Goal: Information Seeking & Learning: Check status

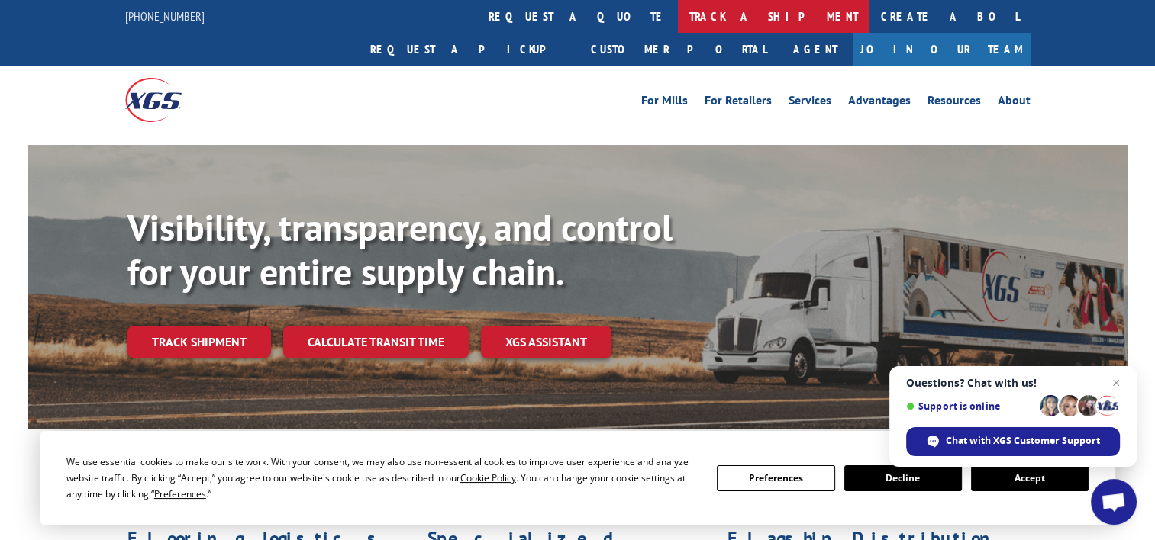
click at [678, 17] on link "track a shipment" at bounding box center [774, 16] width 192 height 33
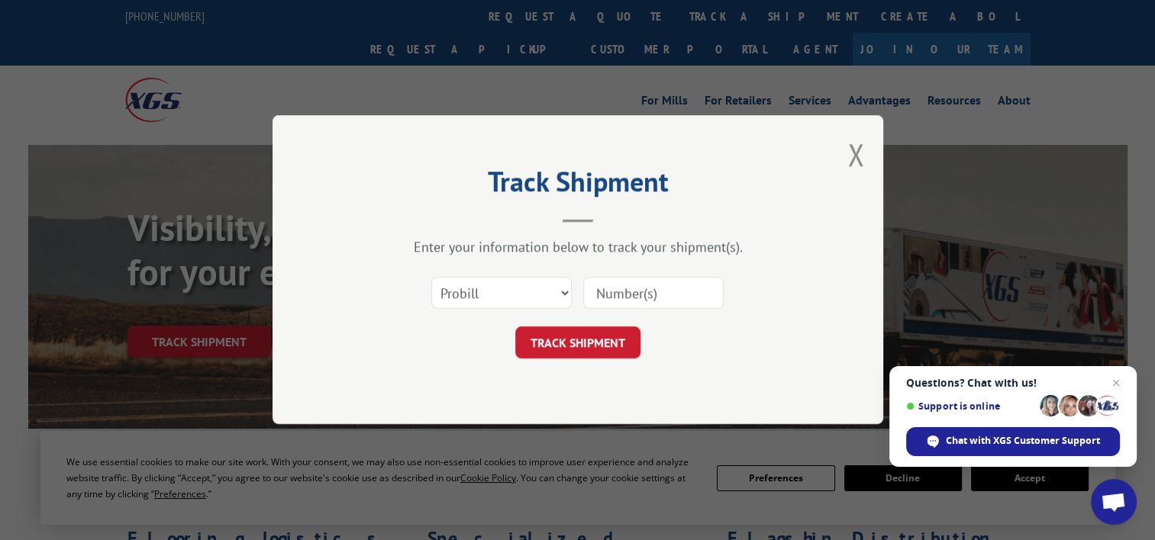
click at [641, 292] on input at bounding box center [653, 294] width 140 height 32
paste input "17690535"
type input "17690535"
click at [572, 318] on form "Select category... Probill BOL PO 17690535 TRACK SHIPMENT" at bounding box center [578, 314] width 458 height 91
click at [579, 341] on button "TRACK SHIPMENT" at bounding box center [577, 343] width 125 height 32
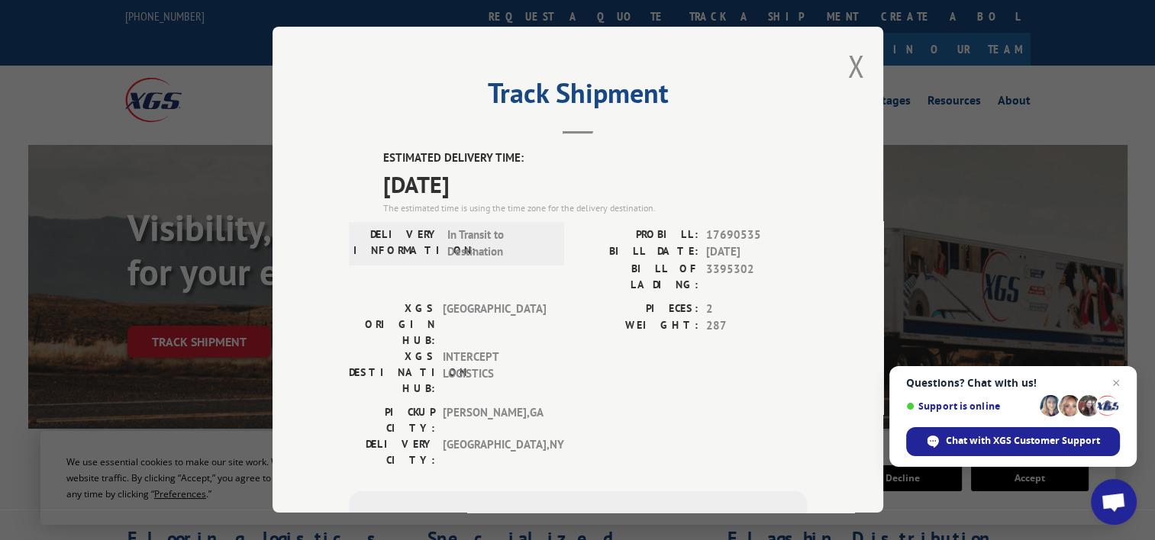
scroll to position [202, 0]
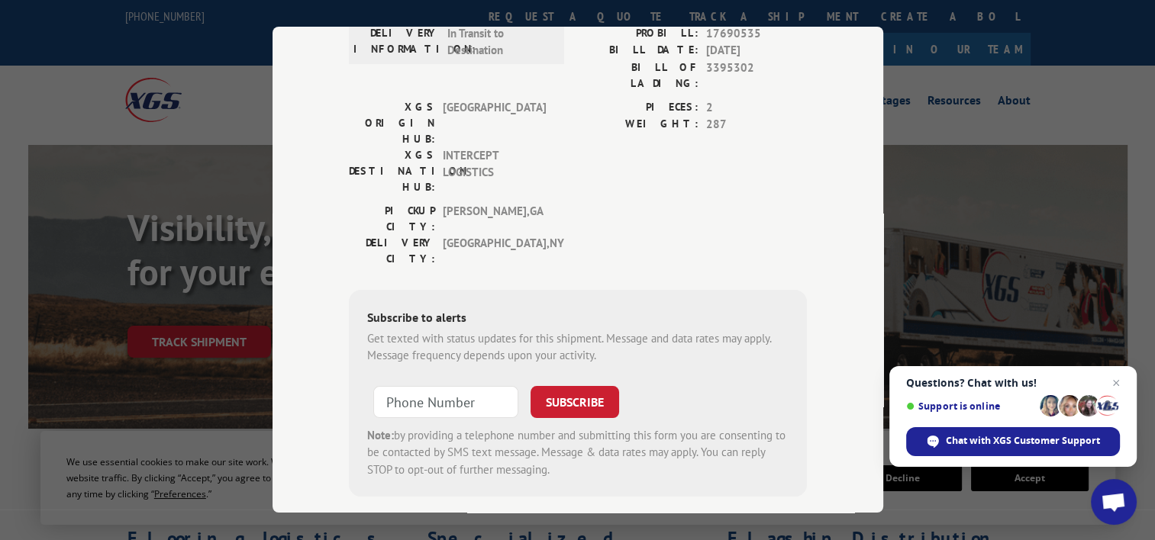
drag, startPoint x: 888, startPoint y: 419, endPoint x: 887, endPoint y: 292, distance: 126.7
click at [887, 292] on div "Track Shipment ESTIMATED DELIVERY TIME: [DATE] The estimated time is using the …" at bounding box center [577, 270] width 1155 height 540
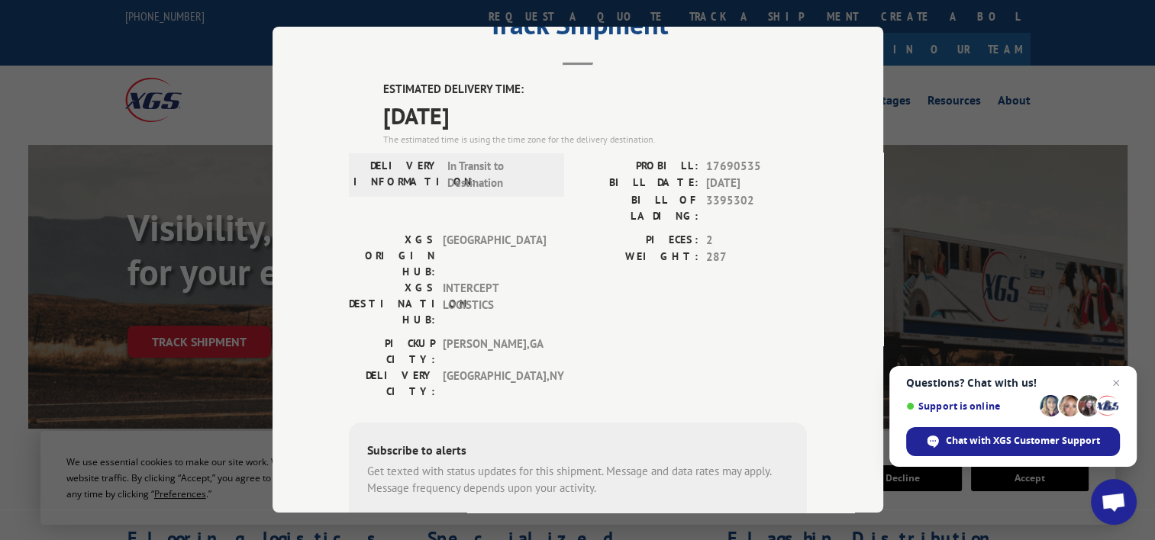
scroll to position [67, 0]
click at [811, 238] on div "Track Shipment ESTIMATED DELIVERY TIME: [DATE] The estimated time is using the …" at bounding box center [577, 270] width 611 height 486
drag, startPoint x: 505, startPoint y: 109, endPoint x: 366, endPoint y: 118, distance: 139.2
click at [366, 118] on div "ESTIMATED DELIVERY TIME: [DATE] The estimated time is using the time zone for t…" at bounding box center [578, 356] width 458 height 549
click at [637, 322] on div "ESTIMATED DELIVERY TIME: [DATE] The estimated time is using the time zone for t…" at bounding box center [578, 356] width 458 height 549
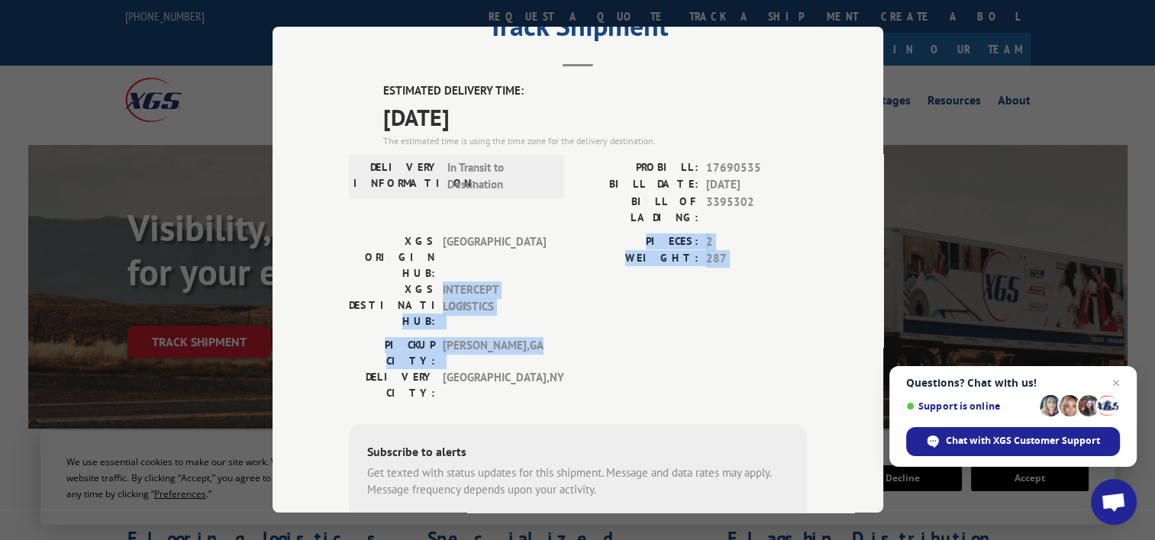
drag, startPoint x: 513, startPoint y: 284, endPoint x: 430, endPoint y: 250, distance: 89.0
click at [430, 250] on div "ESTIMATED DELIVERY TIME: [DATE] The estimated time is using the time zone for t…" at bounding box center [578, 356] width 458 height 549
drag, startPoint x: 430, startPoint y: 250, endPoint x: 510, endPoint y: 259, distance: 79.8
click at [510, 282] on span "INTERCEPT LOGISTICS" at bounding box center [494, 306] width 103 height 48
click at [519, 275] on div "XGS ORIGIN HUB: TUNNEL HILL XGS DESTINATION HUB: INTERCEPT LOGISTICS" at bounding box center [452, 286] width 206 height 104
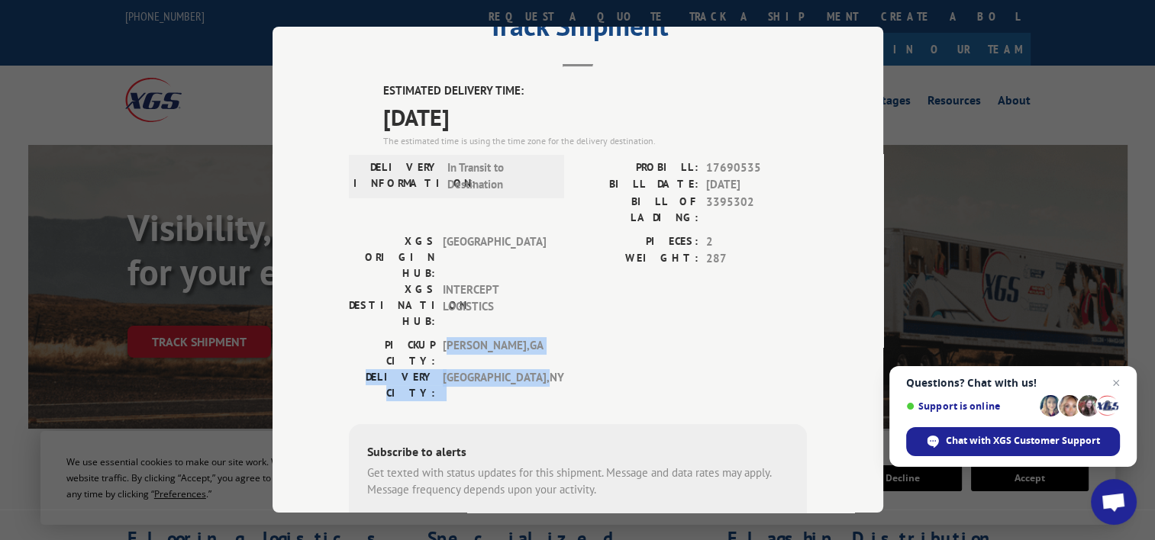
drag, startPoint x: 516, startPoint y: 299, endPoint x: 428, endPoint y: 260, distance: 96.3
click at [428, 260] on div "ESTIMATED DELIVERY TIME: [DATE] The estimated time is using the time zone for t…" at bounding box center [578, 356] width 458 height 549
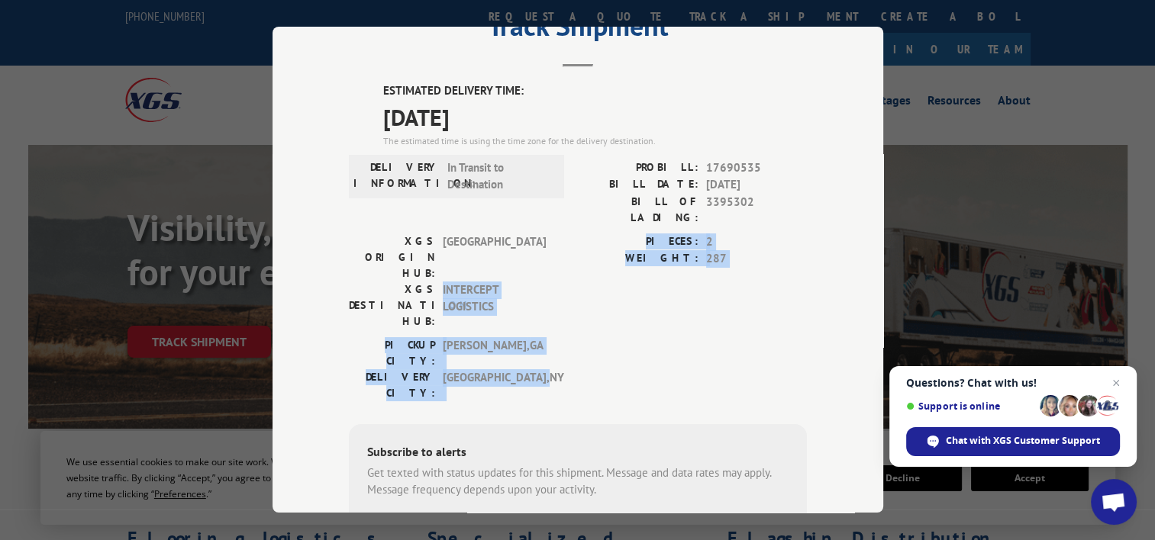
drag, startPoint x: 428, startPoint y: 260, endPoint x: 527, endPoint y: 262, distance: 98.5
click at [527, 282] on span "INTERCEPT LOGISTICS" at bounding box center [494, 306] width 103 height 48
click at [509, 275] on div "XGS ORIGIN HUB: TUNNEL HILL XGS DESTINATION HUB: INTERCEPT LOGISTICS" at bounding box center [452, 286] width 206 height 104
drag, startPoint x: 516, startPoint y: 279, endPoint x: 437, endPoint y: 240, distance: 88.4
click at [437, 240] on div "ESTIMATED DELIVERY TIME: [DATE] The estimated time is using the time zone for t…" at bounding box center [578, 356] width 458 height 549
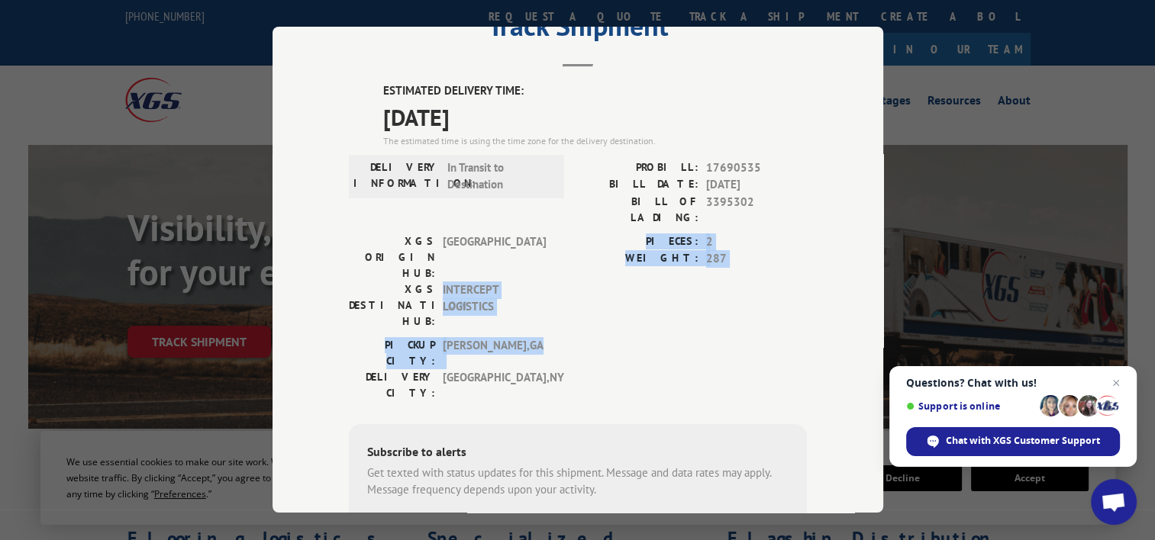
drag, startPoint x: 437, startPoint y: 240, endPoint x: 517, endPoint y: 244, distance: 80.3
click at [517, 282] on span "INTERCEPT LOGISTICS" at bounding box center [494, 306] width 103 height 48
